Goal: Information Seeking & Learning: Find specific fact

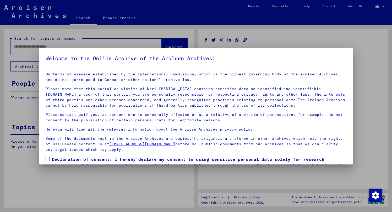
type input "********"
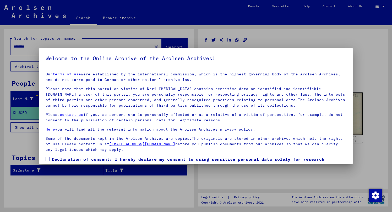
click at [300, 38] on div at bounding box center [196, 106] width 392 height 212
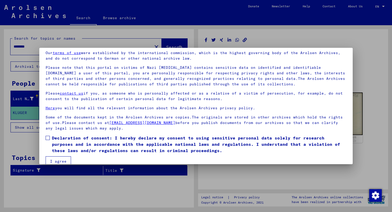
scroll to position [29, 0]
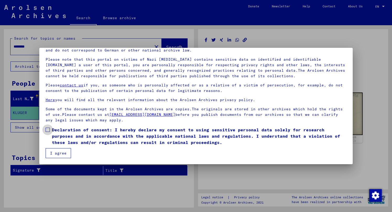
click at [47, 130] on span at bounding box center [48, 129] width 4 height 4
click at [54, 153] on button "I agree" at bounding box center [58, 153] width 25 height 10
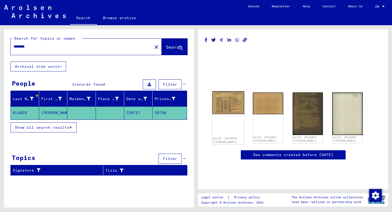
click at [229, 105] on img at bounding box center [228, 102] width 32 height 23
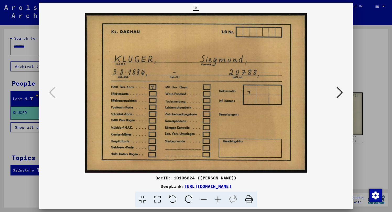
click at [232, 186] on link "[URL][DOMAIN_NAME]" at bounding box center [207, 185] width 47 height 5
click at [198, 6] on icon at bounding box center [196, 8] width 6 height 6
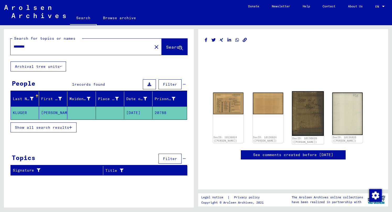
click at [311, 117] on img at bounding box center [308, 113] width 32 height 45
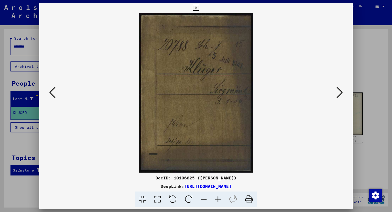
click at [232, 185] on link "[URL][DOMAIN_NAME]" at bounding box center [207, 185] width 47 height 5
click at [341, 92] on icon at bounding box center [340, 92] width 6 height 13
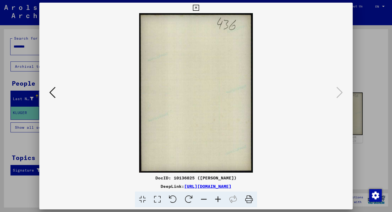
click at [196, 8] on icon at bounding box center [196, 8] width 6 height 6
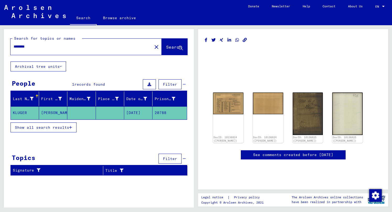
click at [18, 112] on mat-cell "KLUGER" at bounding box center [25, 112] width 28 height 13
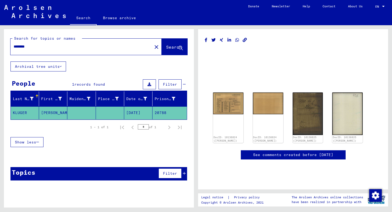
click at [310, 153] on link "See comments created before [DATE]" at bounding box center [293, 155] width 80 height 6
